Goal: Transaction & Acquisition: Download file/media

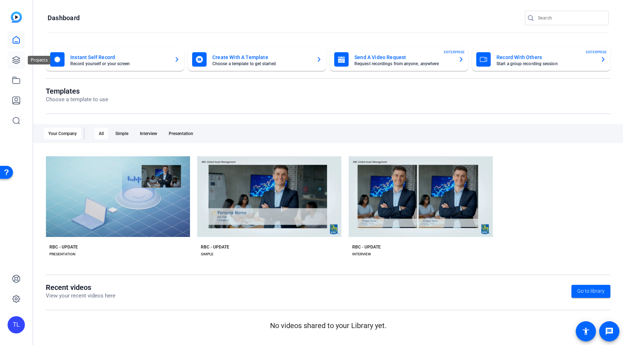
click at [16, 61] on icon at bounding box center [16, 60] width 9 height 9
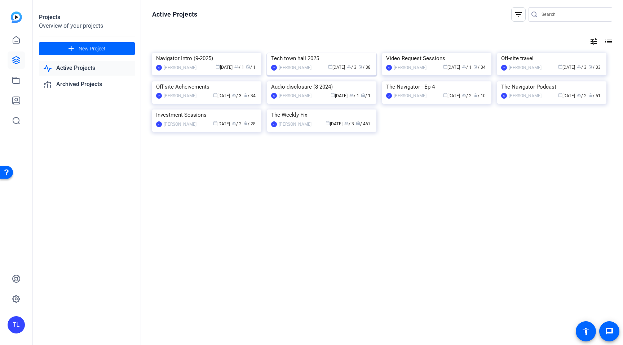
click at [315, 53] on img at bounding box center [321, 53] width 109 height 0
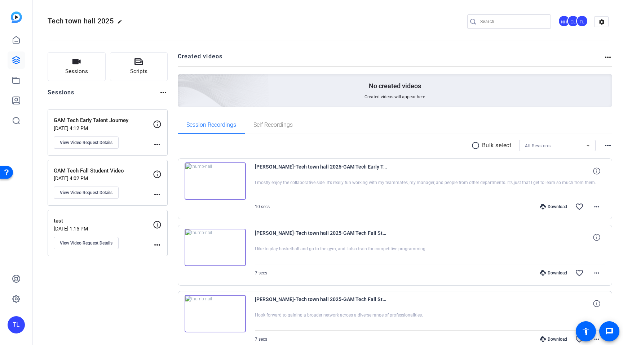
click at [115, 221] on p "test" at bounding box center [103, 221] width 99 height 8
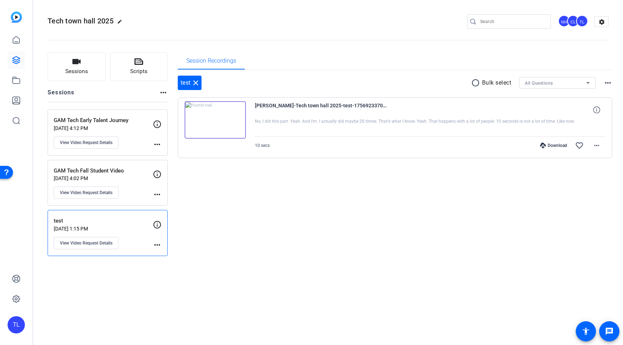
click at [121, 170] on p "GAM Tech Fall Student Video" at bounding box center [103, 171] width 99 height 8
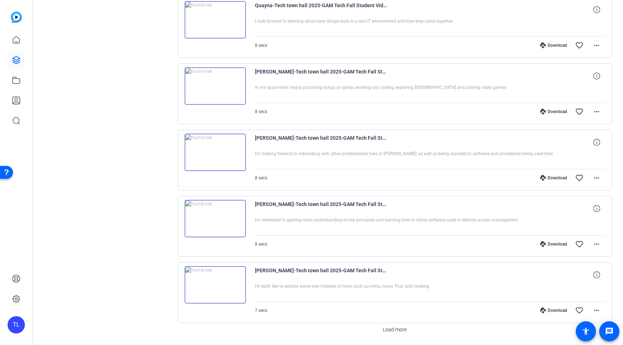
scroll to position [455, 0]
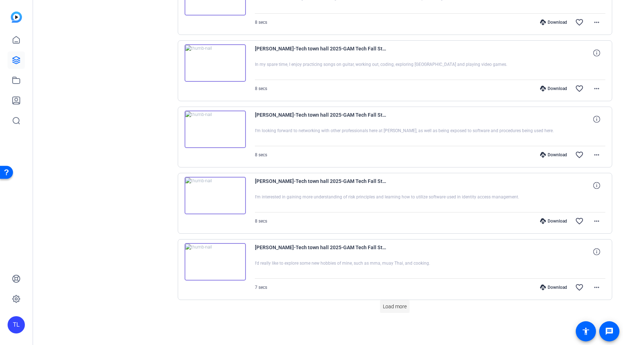
click at [390, 309] on span "Load more" at bounding box center [395, 307] width 24 height 8
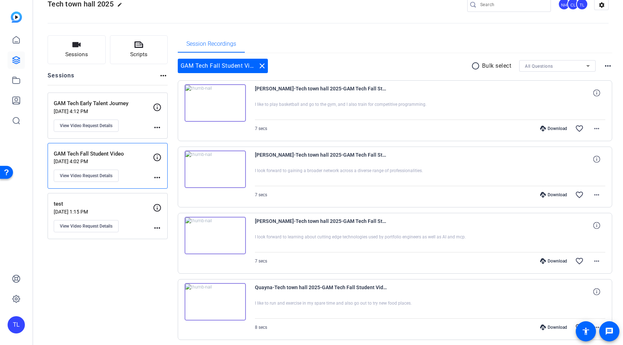
scroll to position [0, 0]
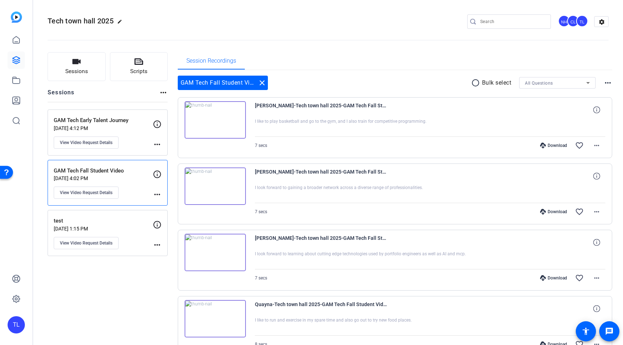
click at [117, 119] on p "GAM Tech Early Talent Journey" at bounding box center [103, 120] width 99 height 8
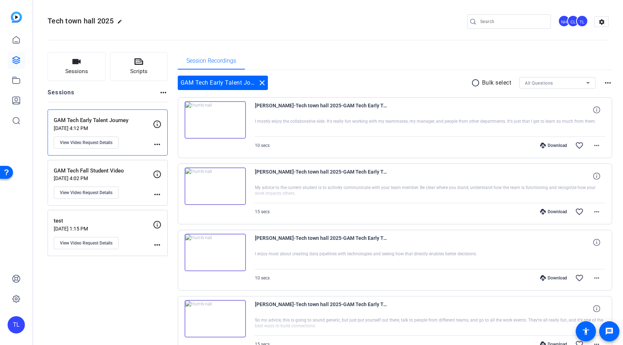
click at [101, 172] on p "GAM Tech Fall Student Video" at bounding box center [103, 171] width 99 height 8
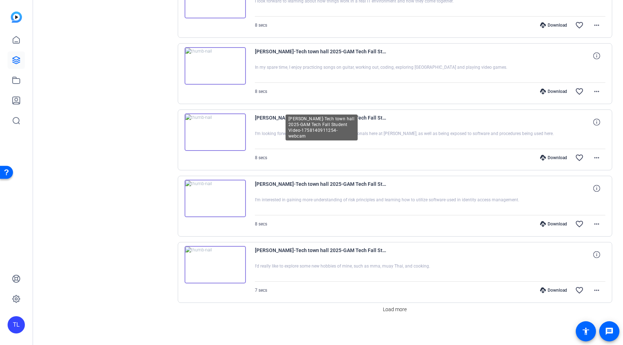
scroll to position [455, 0]
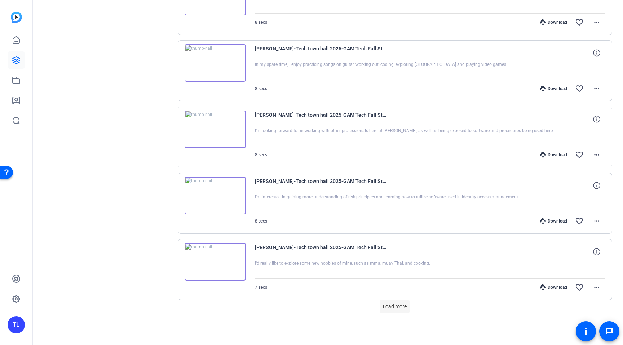
click at [394, 306] on span "Load more" at bounding box center [395, 307] width 24 height 8
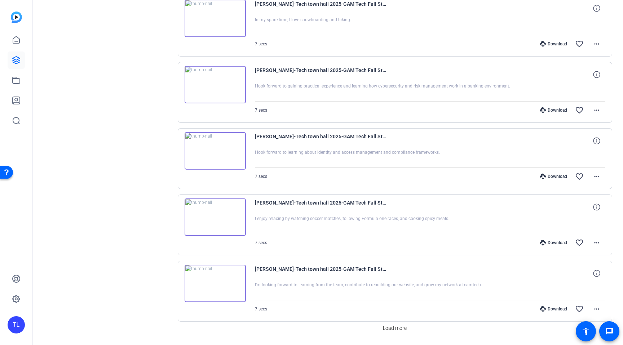
scroll to position [1119, 0]
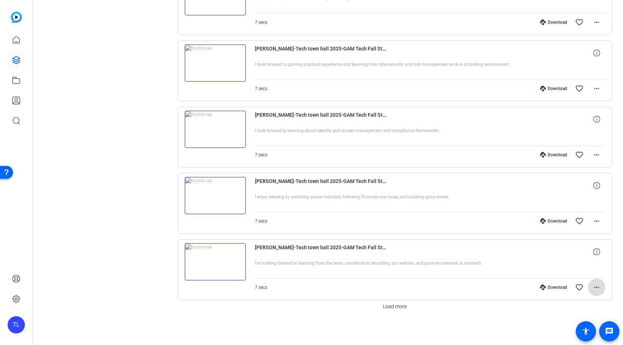
click at [596, 288] on mat-icon "more_horiz" at bounding box center [596, 287] width 9 height 9
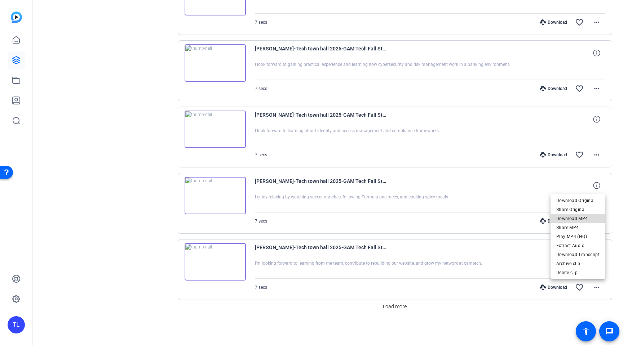
click at [581, 217] on span "Download MP4" at bounding box center [577, 219] width 43 height 9
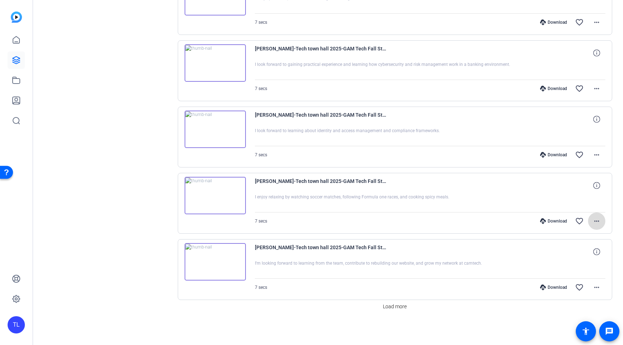
click at [597, 222] on mat-icon "more_horiz" at bounding box center [596, 221] width 9 height 9
click at [576, 254] on span "Download MP4" at bounding box center [577, 254] width 43 height 9
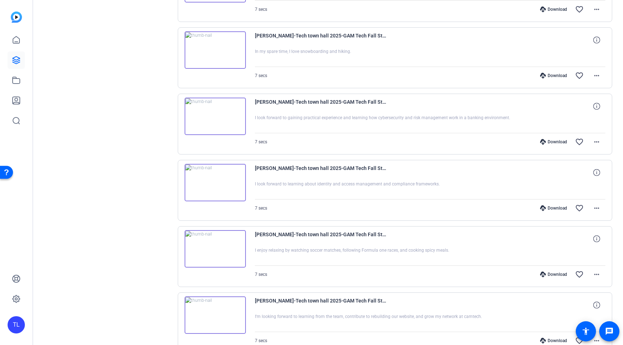
scroll to position [1065, 0]
click at [596, 210] on mat-icon "more_horiz" at bounding box center [596, 209] width 9 height 9
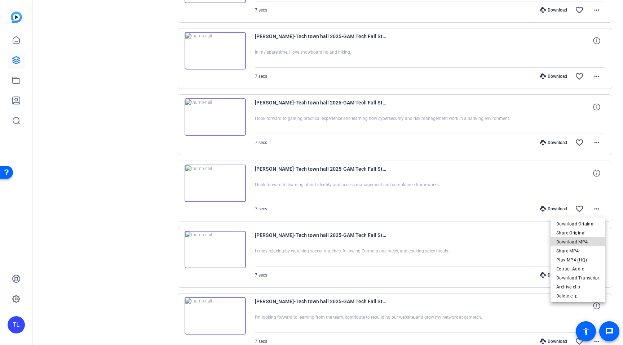
click at [580, 242] on span "Download MP4" at bounding box center [577, 242] width 43 height 9
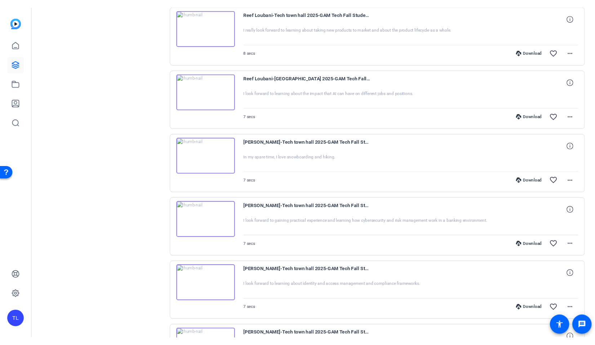
scroll to position [1119, 0]
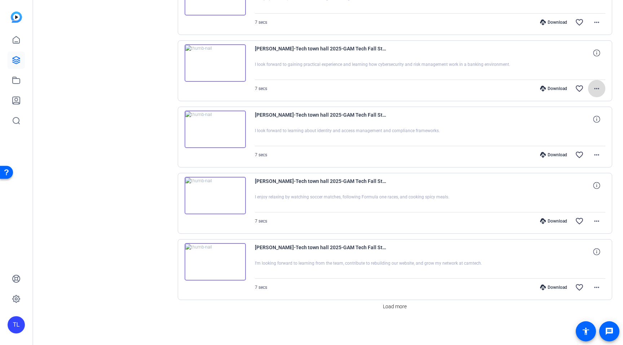
click at [598, 88] on mat-icon "more_horiz" at bounding box center [596, 88] width 9 height 9
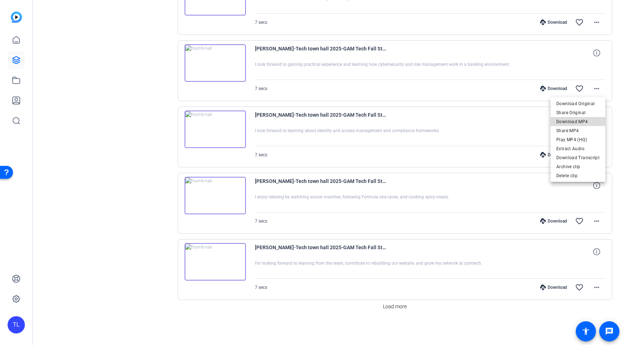
click at [583, 120] on span "Download MP4" at bounding box center [577, 122] width 43 height 9
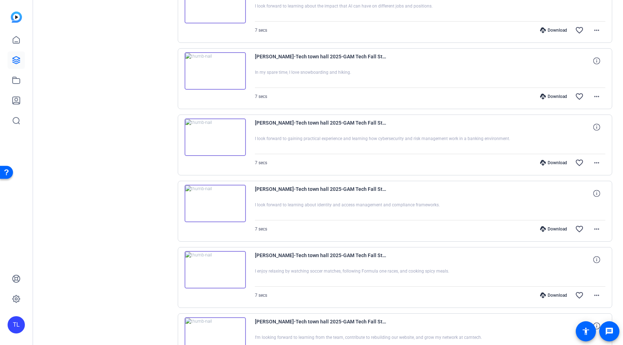
scroll to position [1043, 0]
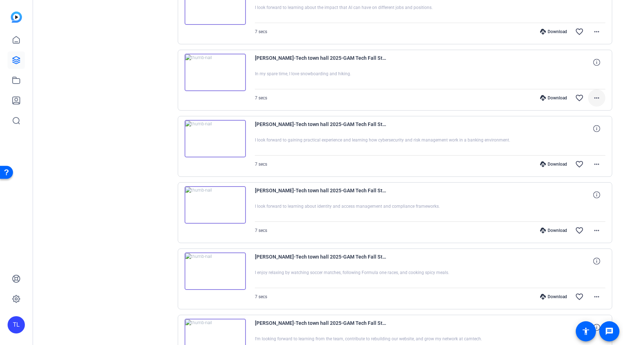
click at [597, 98] on mat-icon "more_horiz" at bounding box center [596, 98] width 9 height 9
click at [585, 131] on span "Download MP4" at bounding box center [577, 131] width 43 height 9
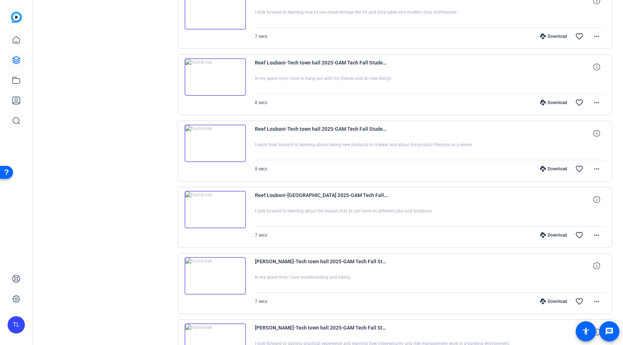
scroll to position [836, 0]
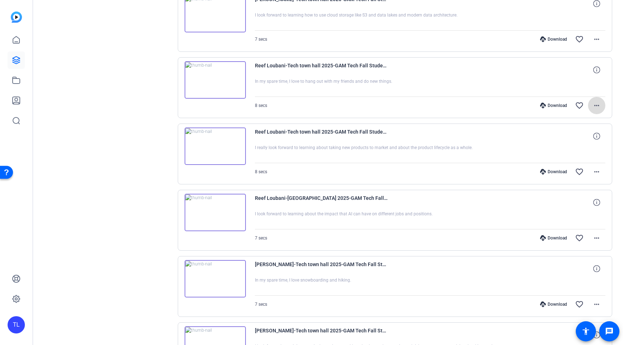
click at [596, 106] on mat-icon "more_horiz" at bounding box center [596, 105] width 9 height 9
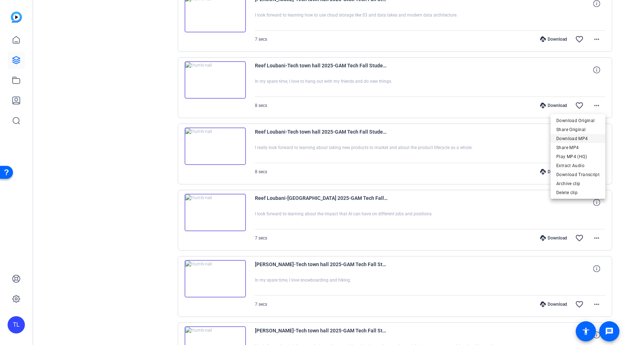
click at [580, 138] on span "Download MP4" at bounding box center [577, 139] width 43 height 9
click at [598, 172] on mat-icon "more_horiz" at bounding box center [596, 172] width 9 height 9
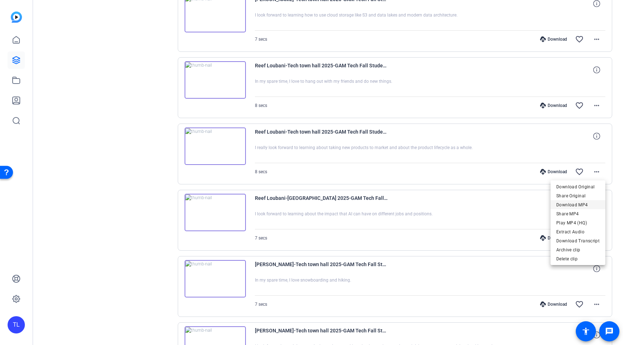
click at [582, 204] on span "Download MP4" at bounding box center [577, 205] width 43 height 9
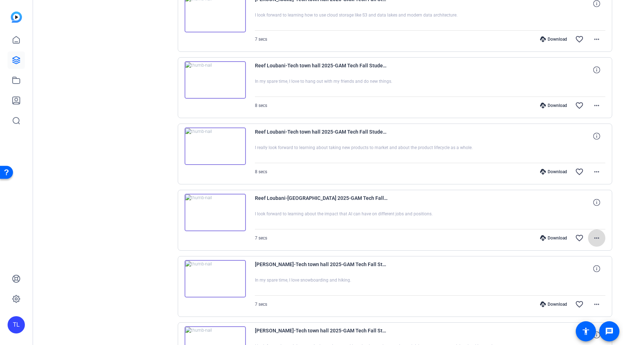
click at [597, 240] on mat-icon "more_horiz" at bounding box center [596, 238] width 9 height 9
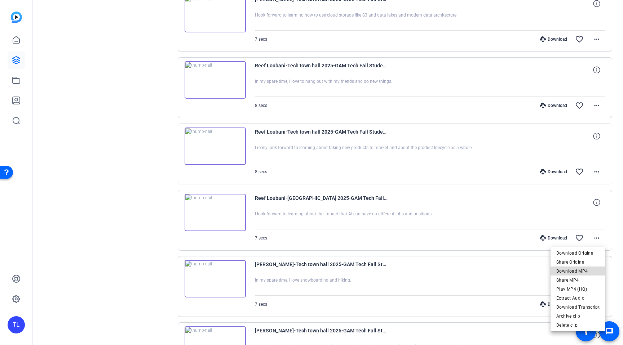
click at [582, 270] on span "Download MP4" at bounding box center [577, 271] width 43 height 9
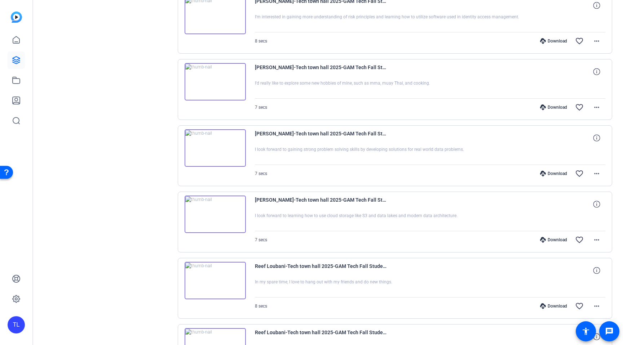
scroll to position [635, 0]
click at [598, 175] on mat-icon "more_horiz" at bounding box center [596, 174] width 9 height 9
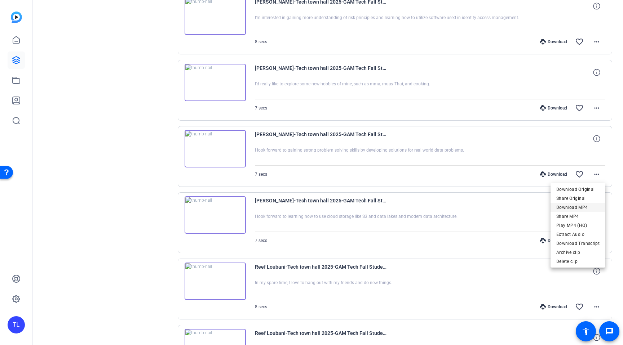
click at [577, 205] on span "Download MP4" at bounding box center [577, 207] width 43 height 9
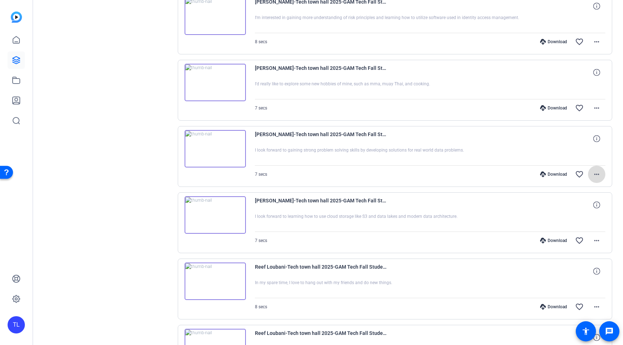
click at [596, 175] on mat-icon "more_horiz" at bounding box center [596, 174] width 9 height 9
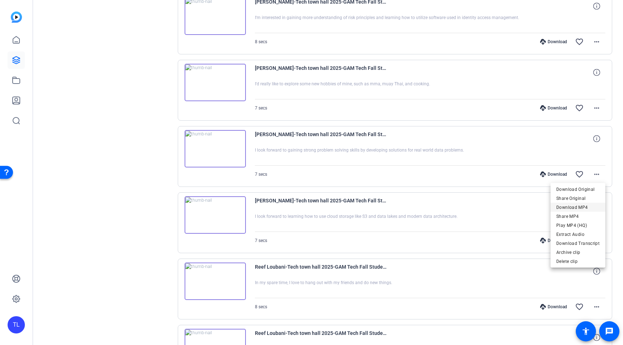
click at [575, 207] on span "Download MP4" at bounding box center [577, 207] width 43 height 9
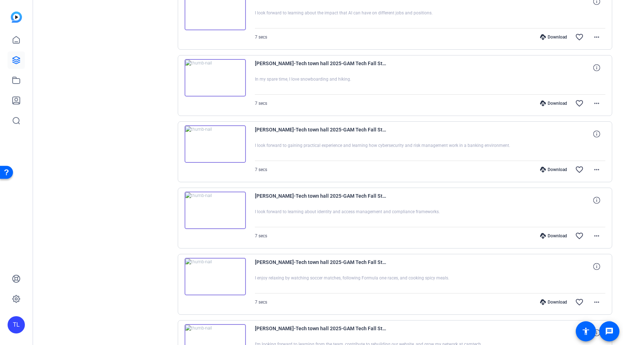
scroll to position [1119, 0]
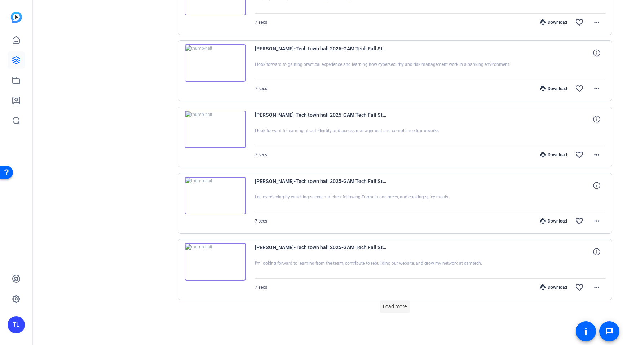
click at [392, 308] on span "Load more" at bounding box center [395, 307] width 24 height 8
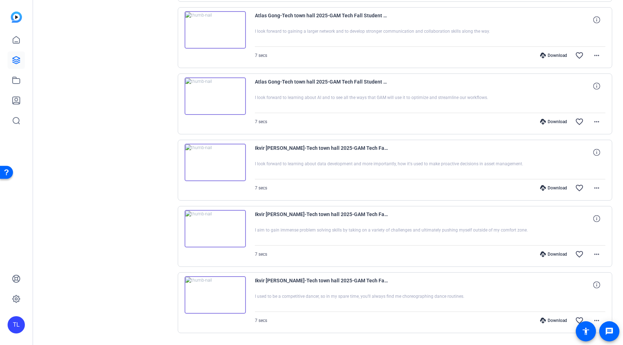
scroll to position [1570, 0]
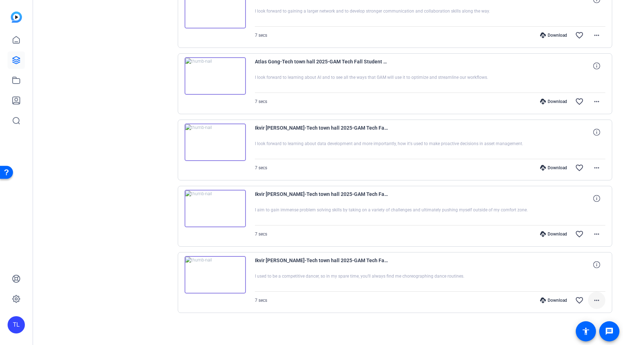
click at [596, 300] on mat-icon "more_horiz" at bounding box center [596, 300] width 9 height 9
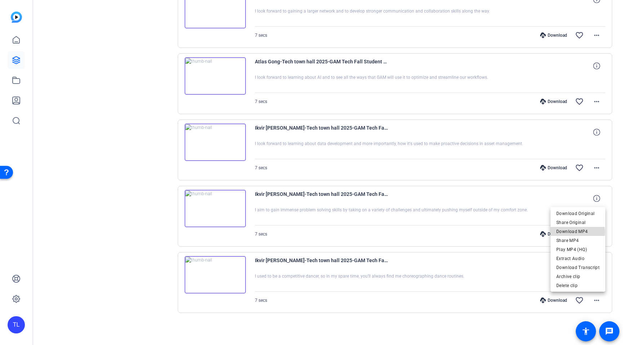
click at [576, 232] on span "Download MP4" at bounding box center [577, 232] width 43 height 9
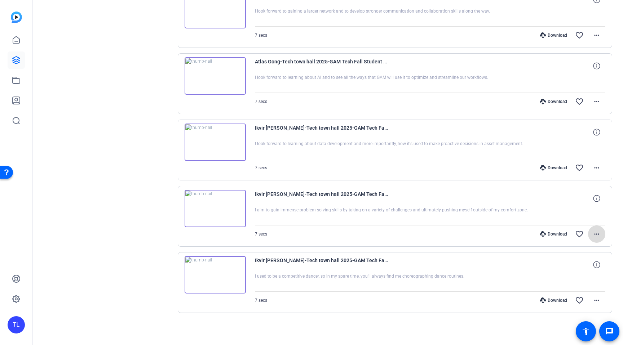
click at [597, 235] on mat-icon "more_horiz" at bounding box center [596, 234] width 9 height 9
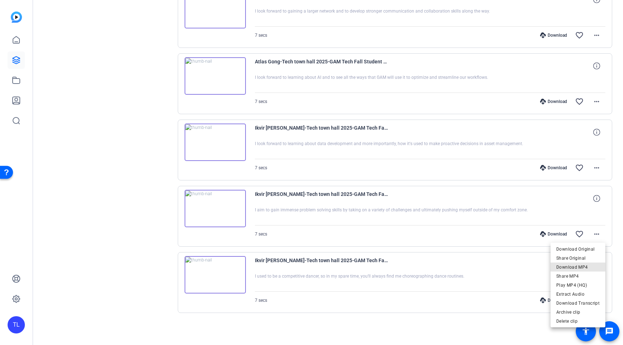
click at [580, 267] on span "Download MP4" at bounding box center [577, 267] width 43 height 9
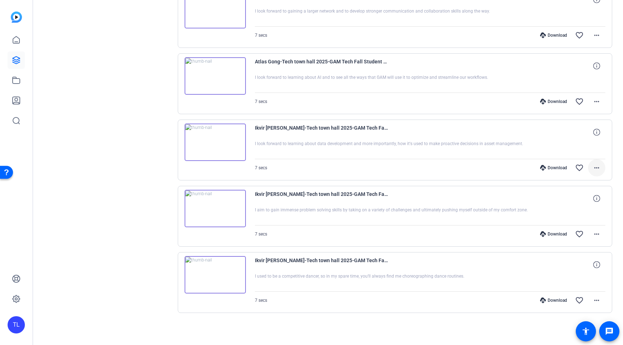
click at [596, 169] on mat-icon "more_horiz" at bounding box center [596, 168] width 9 height 9
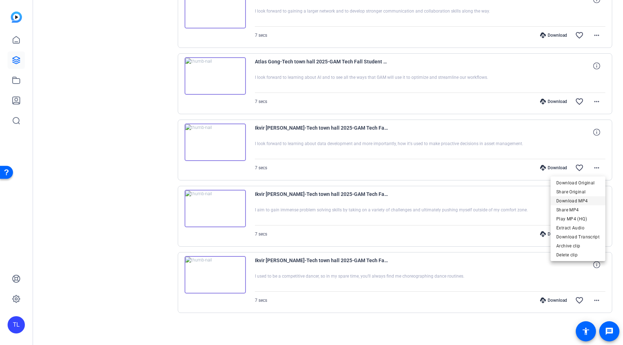
click at [576, 200] on span "Download MP4" at bounding box center [577, 201] width 43 height 9
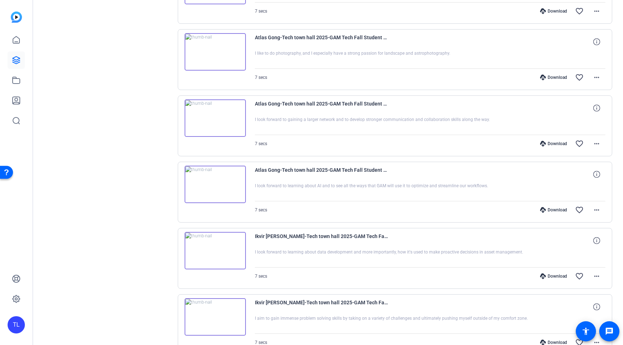
scroll to position [1446, 0]
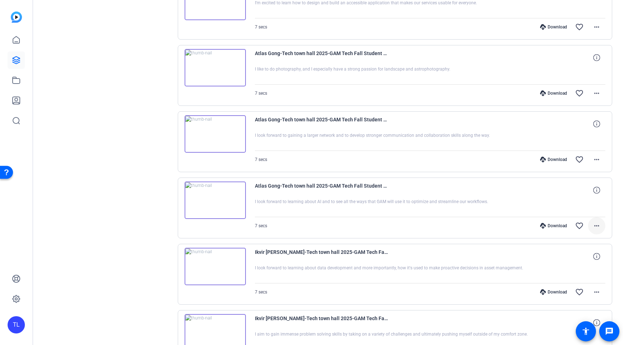
click at [595, 227] on mat-icon "more_horiz" at bounding box center [596, 226] width 9 height 9
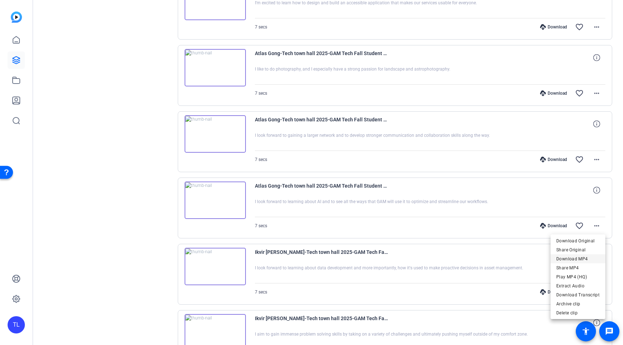
click at [587, 259] on span "Download MP4" at bounding box center [577, 259] width 43 height 9
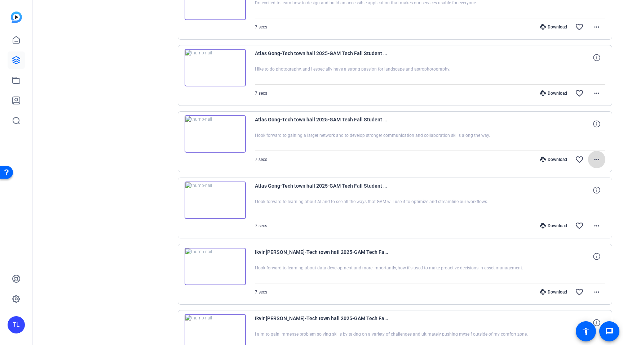
click at [599, 160] on mat-icon "more_horiz" at bounding box center [596, 159] width 9 height 9
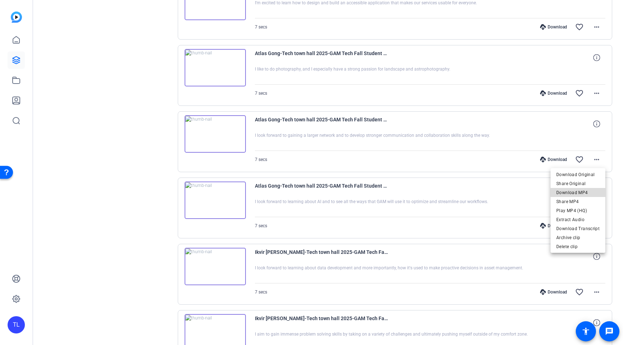
click at [584, 193] on span "Download MP4" at bounding box center [577, 193] width 43 height 9
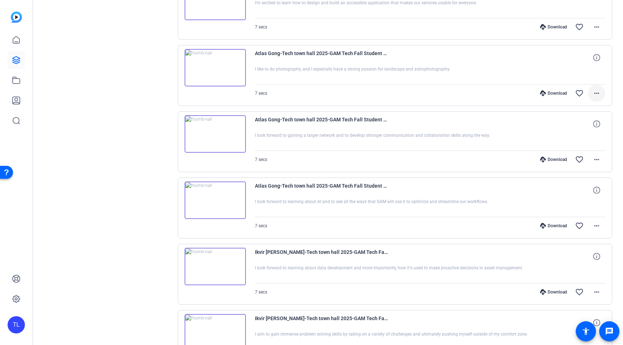
click at [597, 93] on mat-icon "more_horiz" at bounding box center [596, 93] width 9 height 9
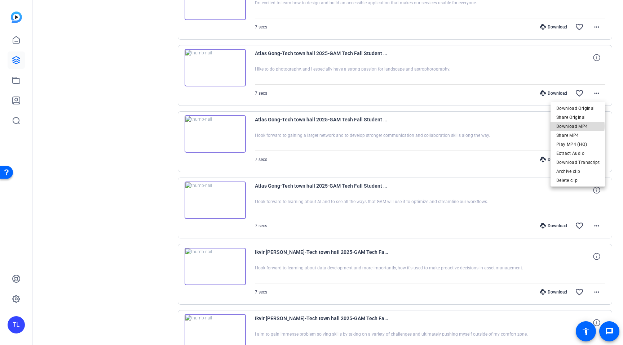
click at [577, 126] on span "Download MP4" at bounding box center [577, 126] width 43 height 9
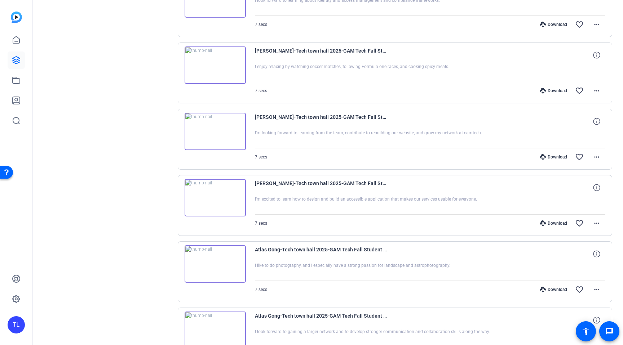
scroll to position [1246, 0]
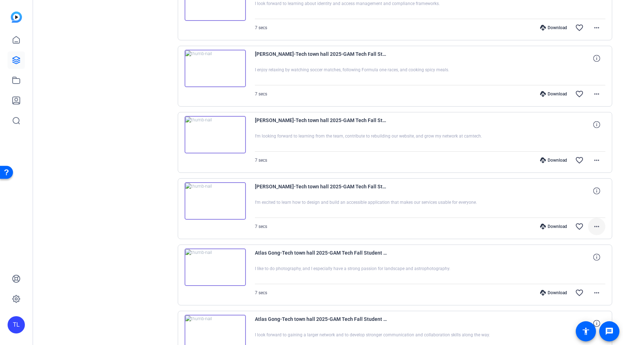
click at [598, 226] on mat-icon "more_horiz" at bounding box center [596, 226] width 9 height 9
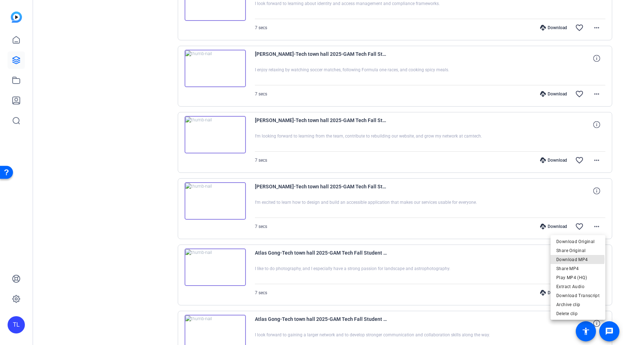
drag, startPoint x: 573, startPoint y: 260, endPoint x: 564, endPoint y: 259, distance: 8.4
click at [573, 260] on span "Download MP4" at bounding box center [577, 260] width 43 height 9
